Goal: Find specific page/section: Find specific page/section

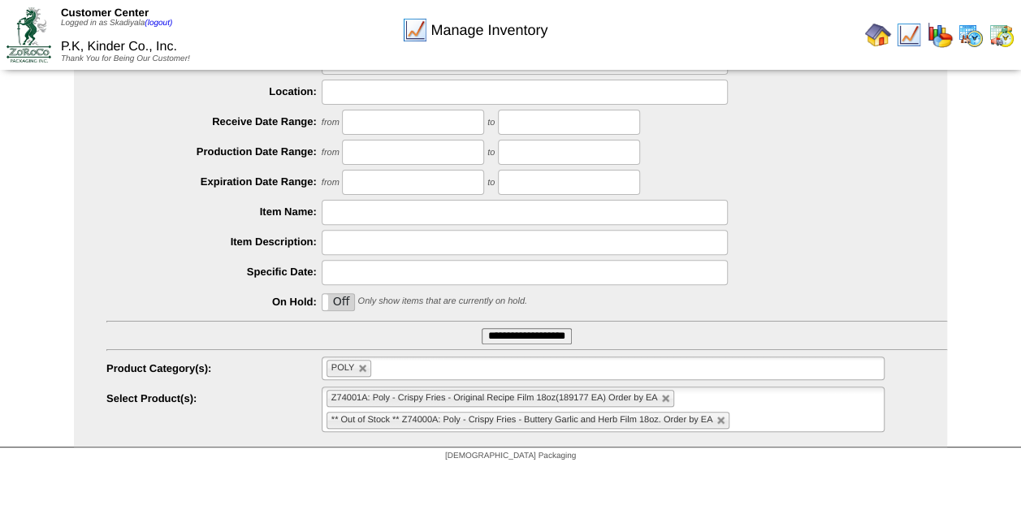
scroll to position [94, 0]
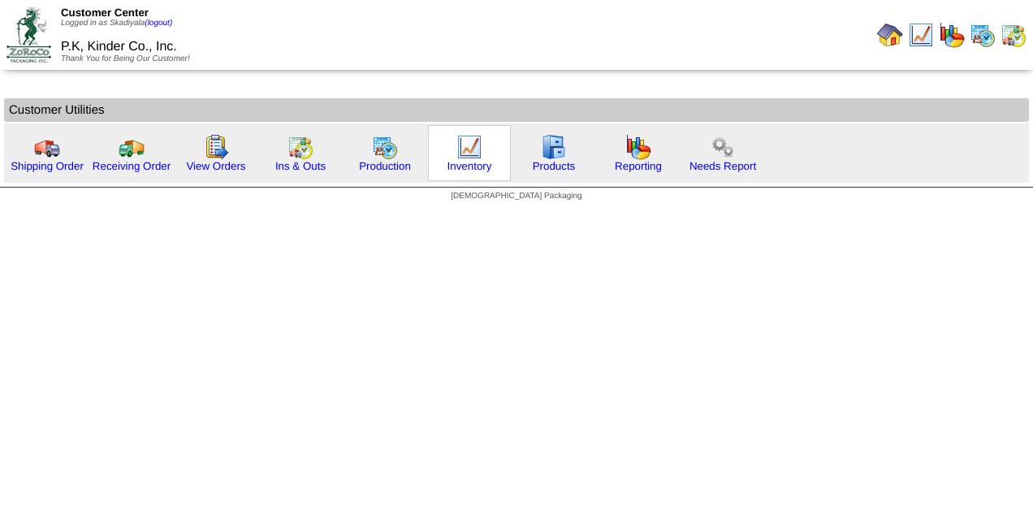
click at [479, 157] on div "Inventory" at bounding box center [469, 153] width 83 height 56
click at [463, 150] on img at bounding box center [469, 147] width 26 height 26
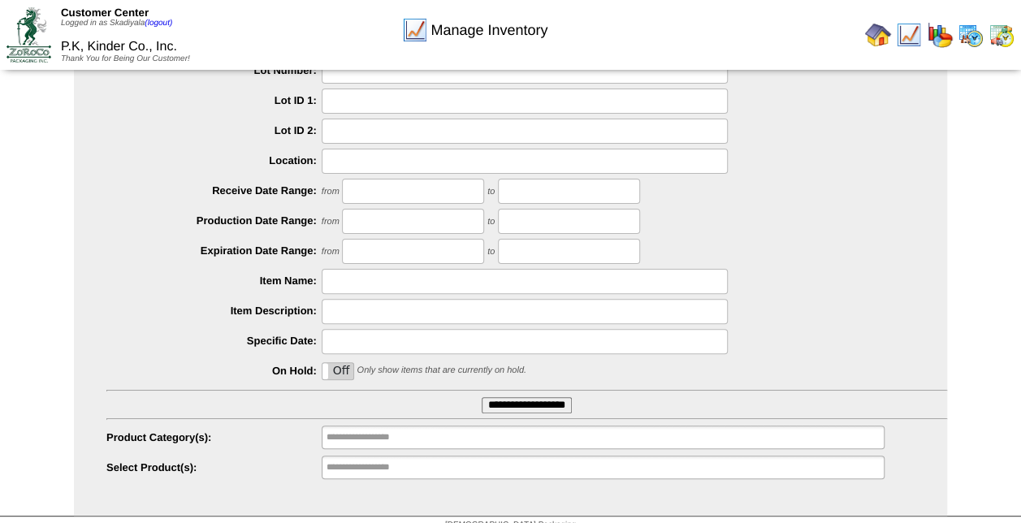
scroll to position [120, 0]
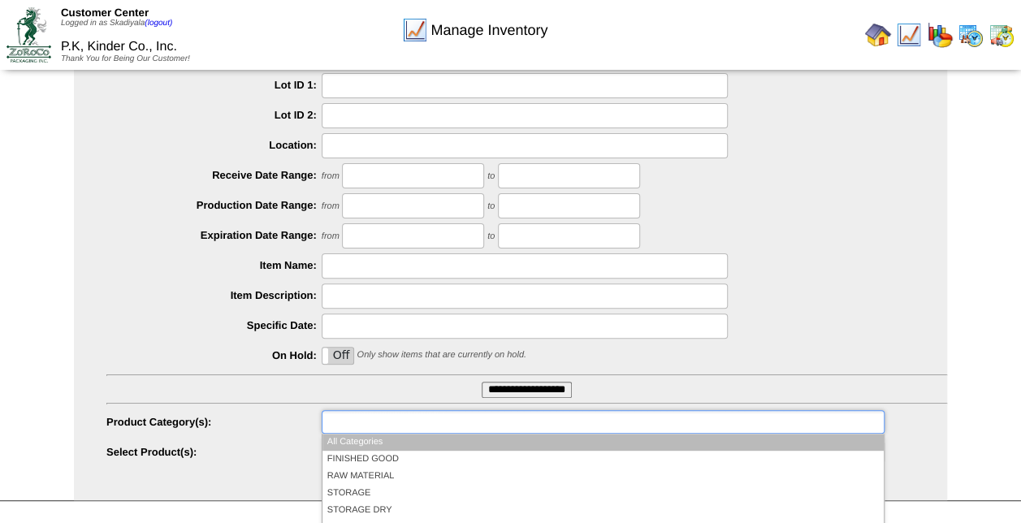
click at [641, 419] on ul at bounding box center [603, 422] width 563 height 24
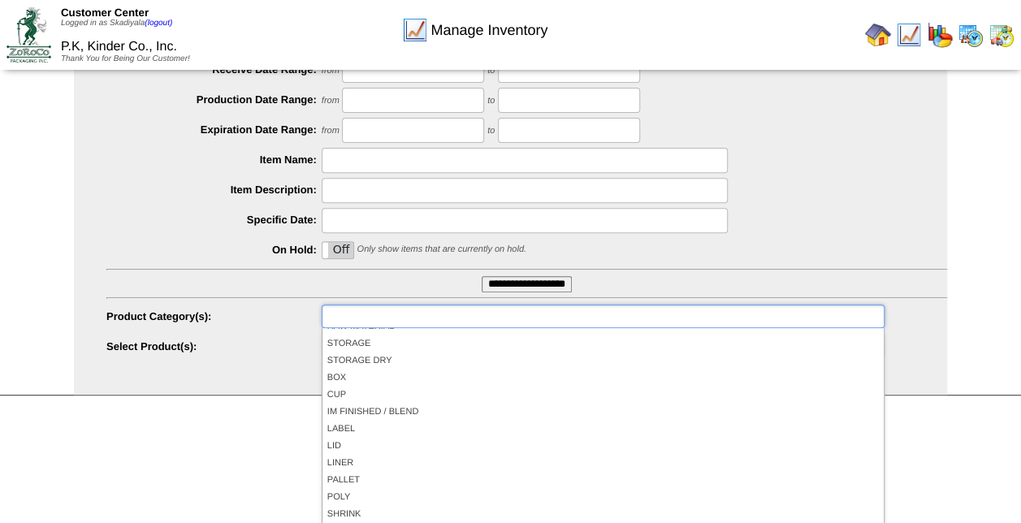
scroll to position [61, 0]
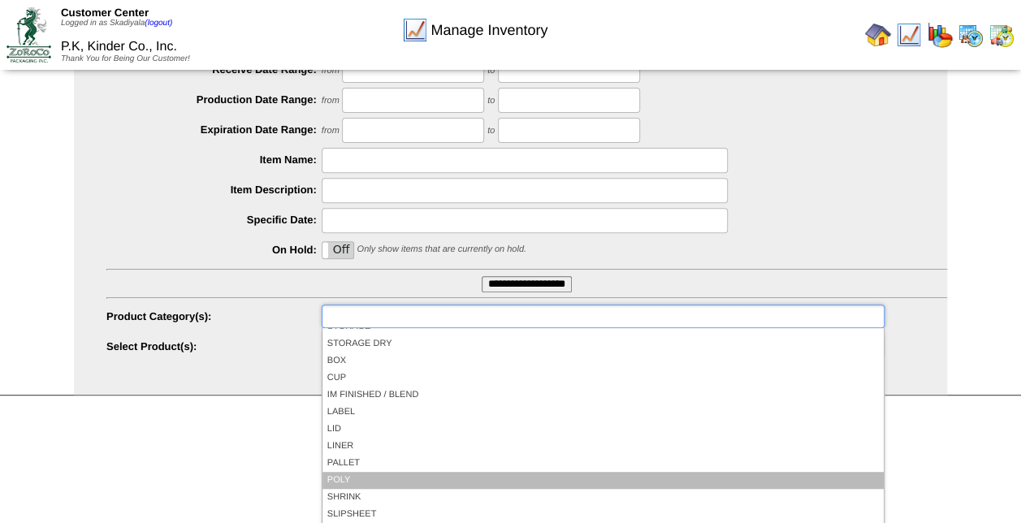
click at [349, 477] on li "POLY" at bounding box center [602, 480] width 561 height 17
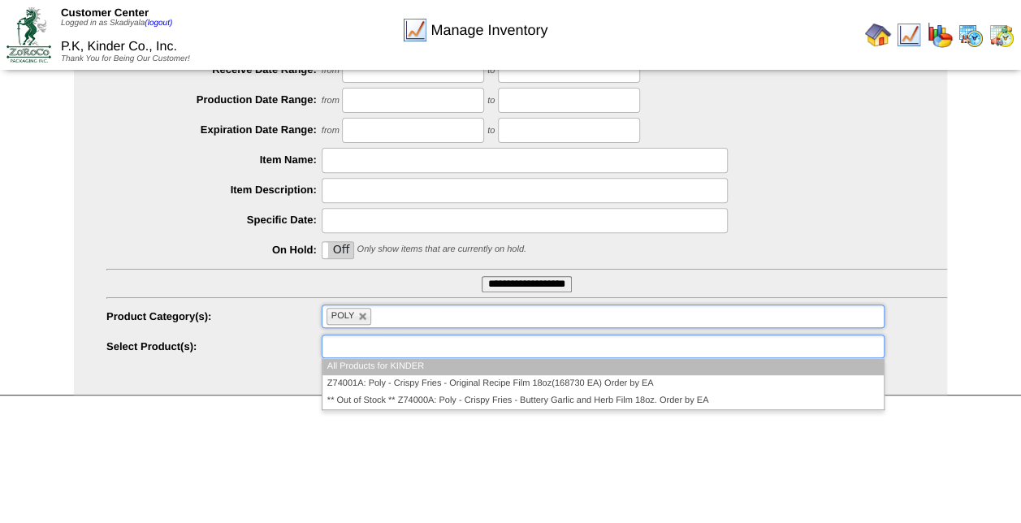
click at [573, 348] on ul at bounding box center [603, 347] width 563 height 24
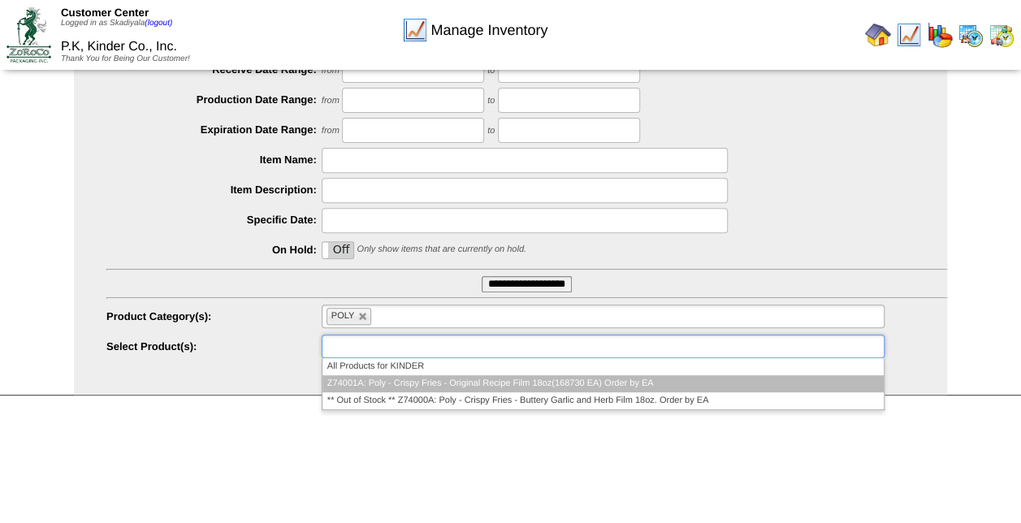
click at [573, 383] on li "Z74001A: Poly - Crispy Fries - Original Recipe Film 18oz(168730 EA) Order by EA" at bounding box center [602, 383] width 561 height 17
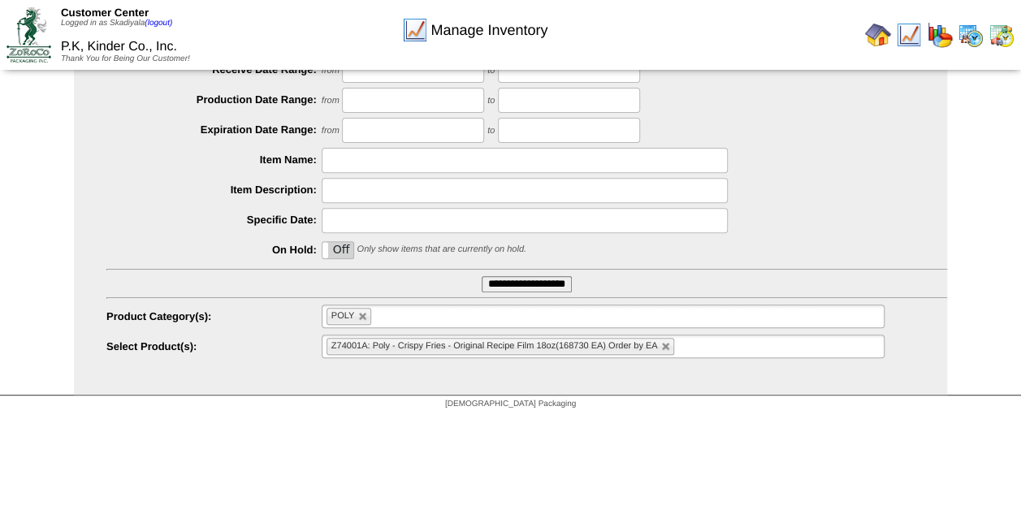
click at [552, 282] on input "**********" at bounding box center [526, 284] width 90 height 16
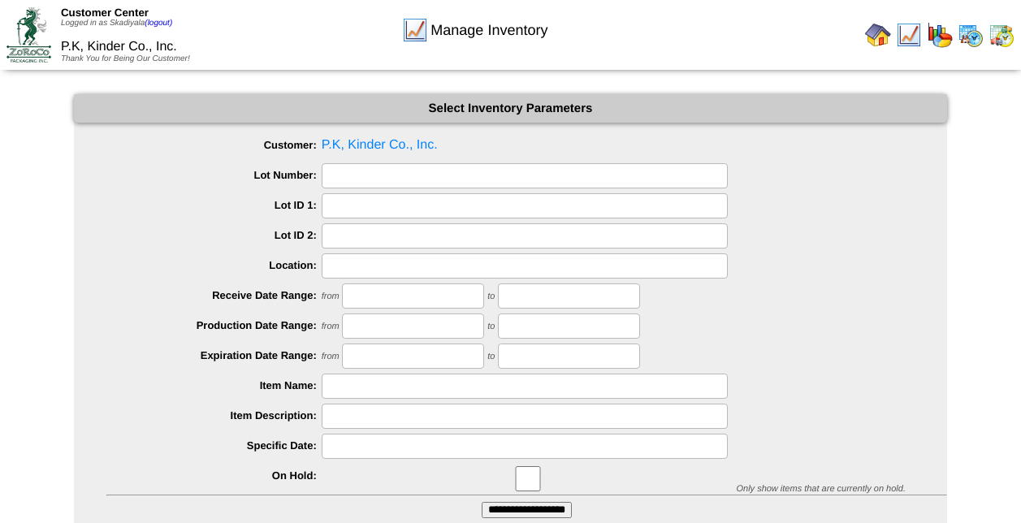
scroll to position [120, 0]
